Goal: Information Seeking & Learning: Find specific page/section

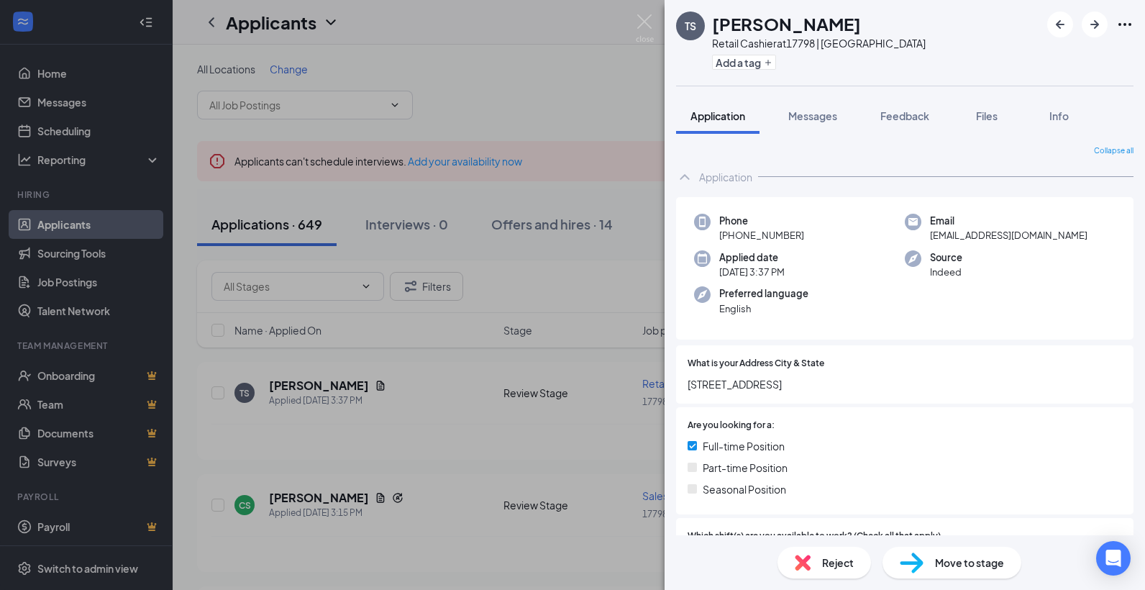
drag, startPoint x: 510, startPoint y: 322, endPoint x: 553, endPoint y: 270, distance: 67.4
click at [512, 318] on div "[PERSON_NAME] Retail Cashier at 17798 | Victoria Add a tag Application Messages…" at bounding box center [572, 295] width 1145 height 590
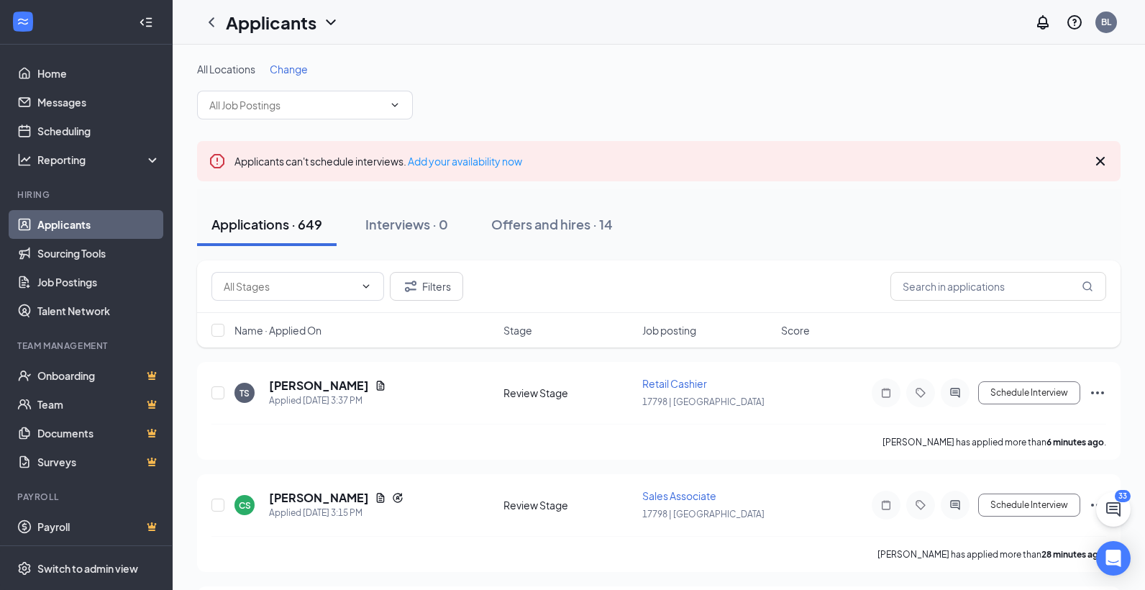
click at [554, 270] on div "Filters" at bounding box center [658, 286] width 923 height 52
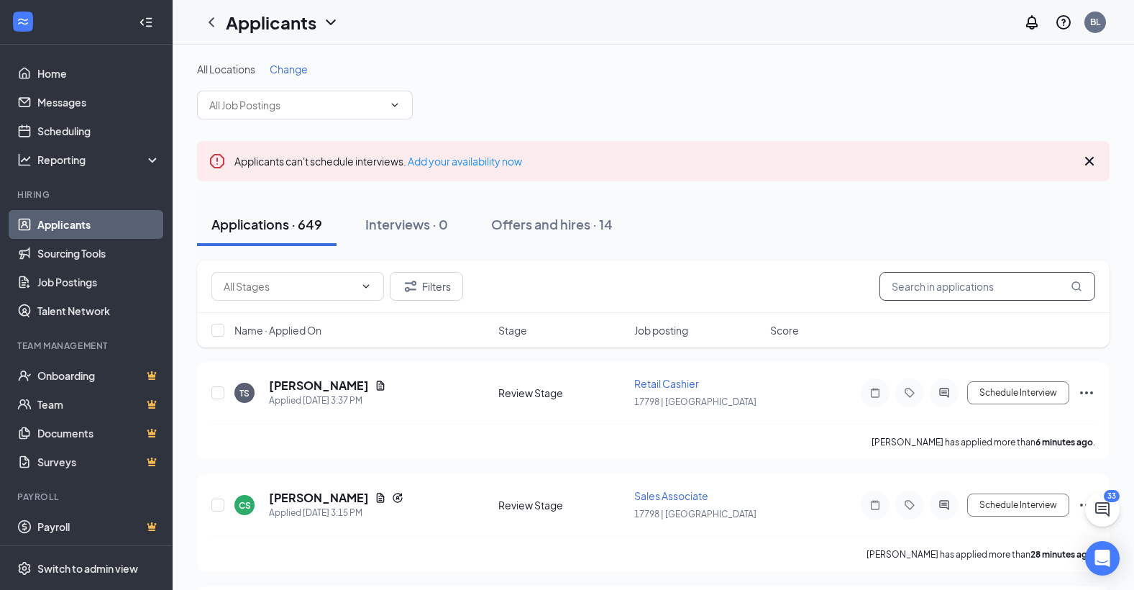
drag, startPoint x: 926, startPoint y: 290, endPoint x: 907, endPoint y: 290, distance: 18.7
click at [925, 290] on input "text" at bounding box center [987, 286] width 216 height 29
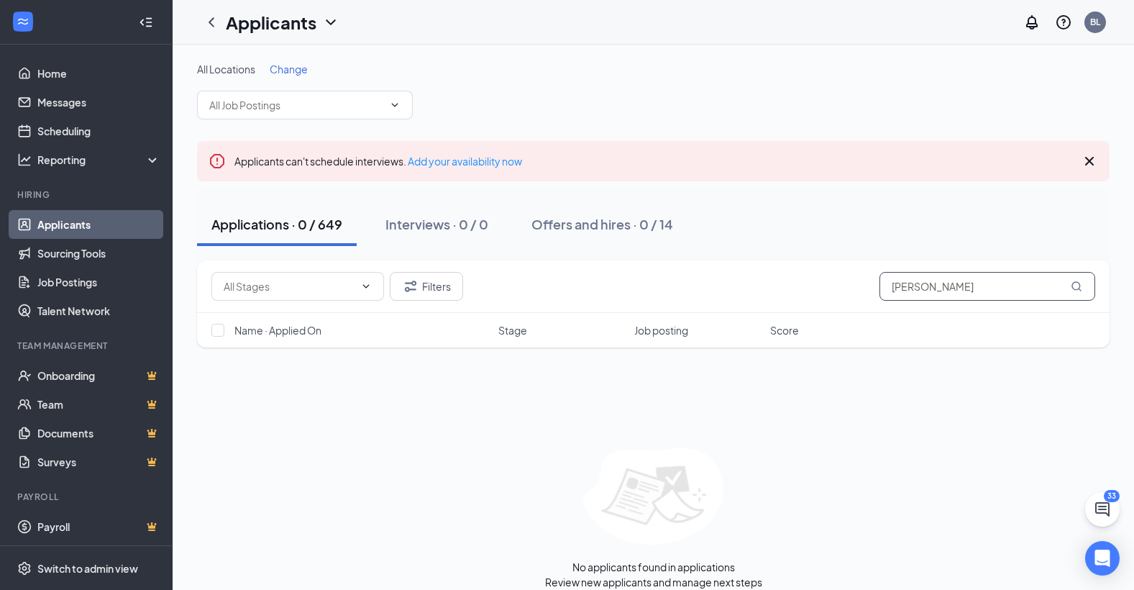
click at [1079, 285] on icon "MagnifyingGlass" at bounding box center [1075, 285] width 9 height 9
click at [1076, 285] on icon "MagnifyingGlass" at bounding box center [1076, 286] width 12 height 12
click at [948, 291] on input "[PERSON_NAME]" at bounding box center [987, 286] width 216 height 29
type input "t"
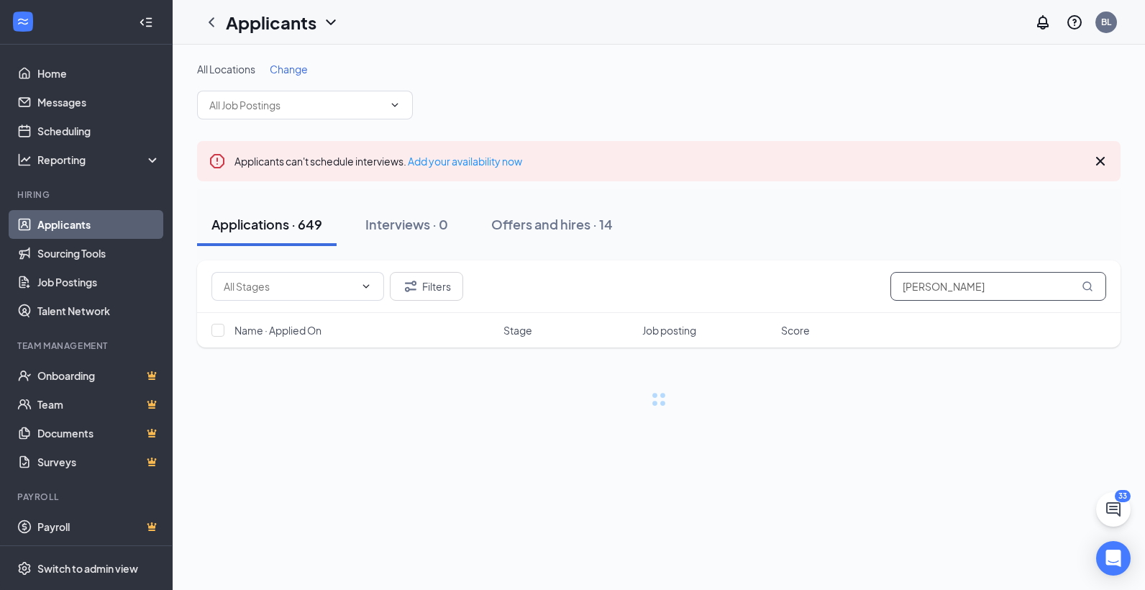
type input "[PERSON_NAME]"
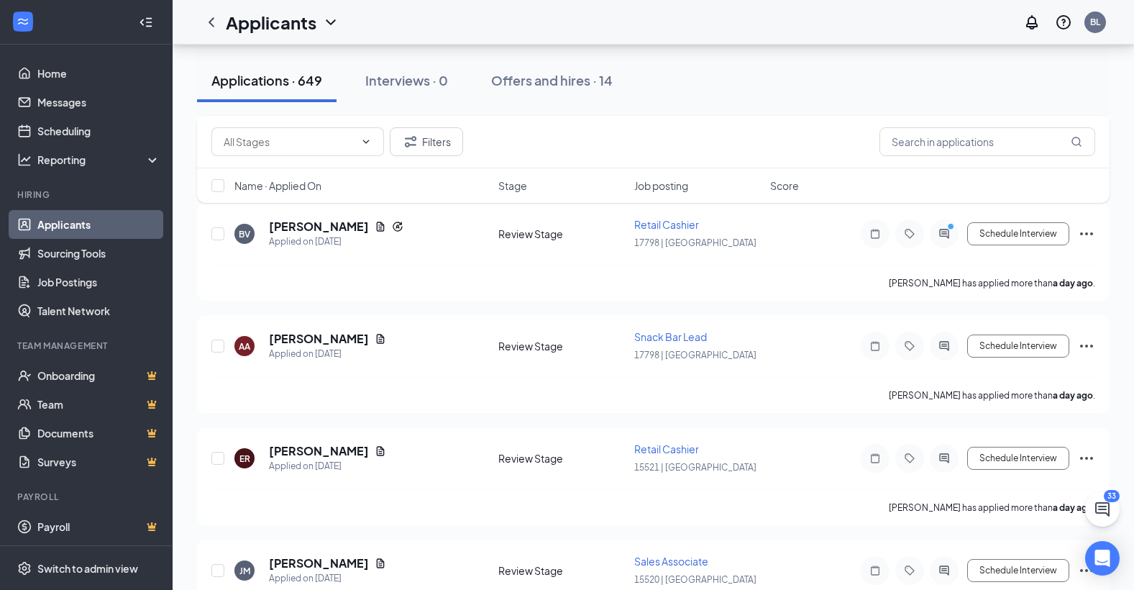
scroll to position [1869, 0]
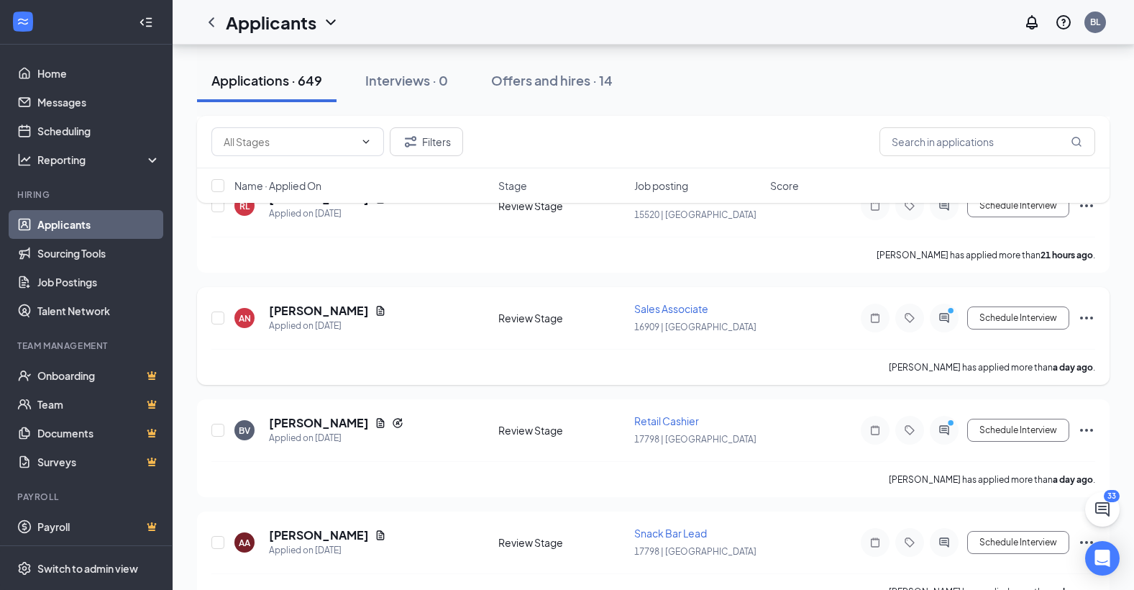
click at [720, 353] on div "[PERSON_NAME] has applied more than a day ago ." at bounding box center [653, 367] width 884 height 36
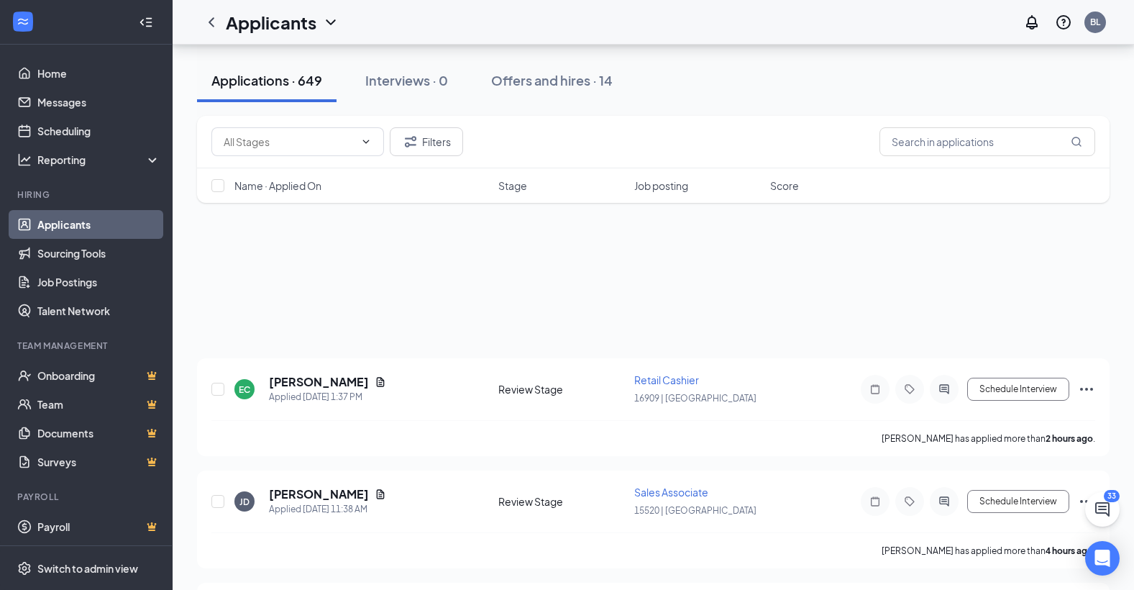
scroll to position [0, 0]
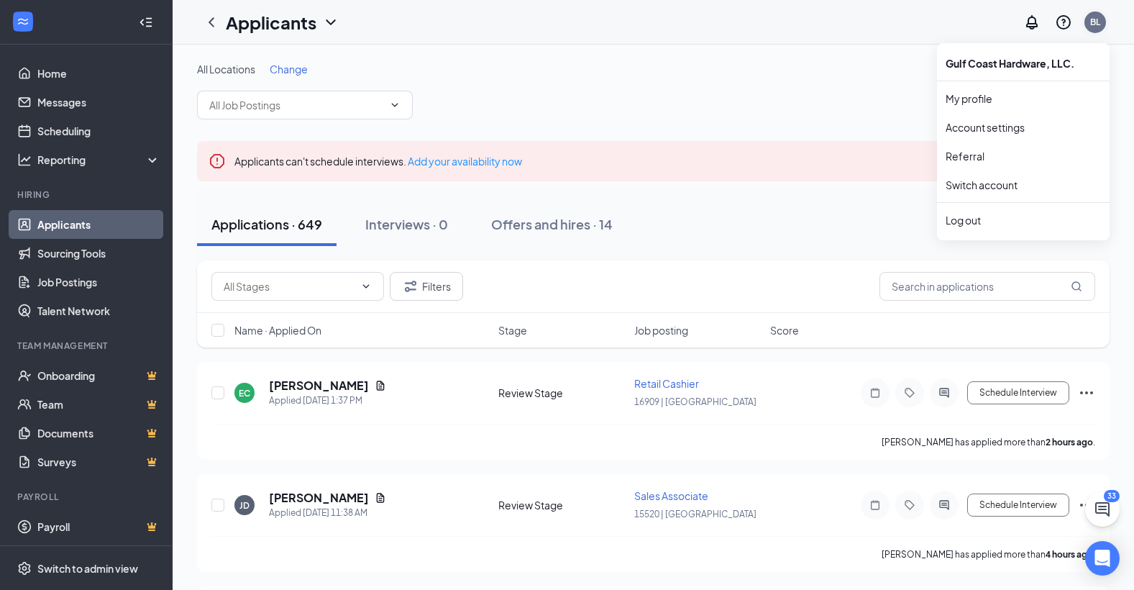
click at [1100, 27] on div "BL" at bounding box center [1095, 22] width 10 height 12
click at [962, 221] on div "Log out" at bounding box center [1022, 220] width 155 height 14
